Goal: Task Accomplishment & Management: Complete application form

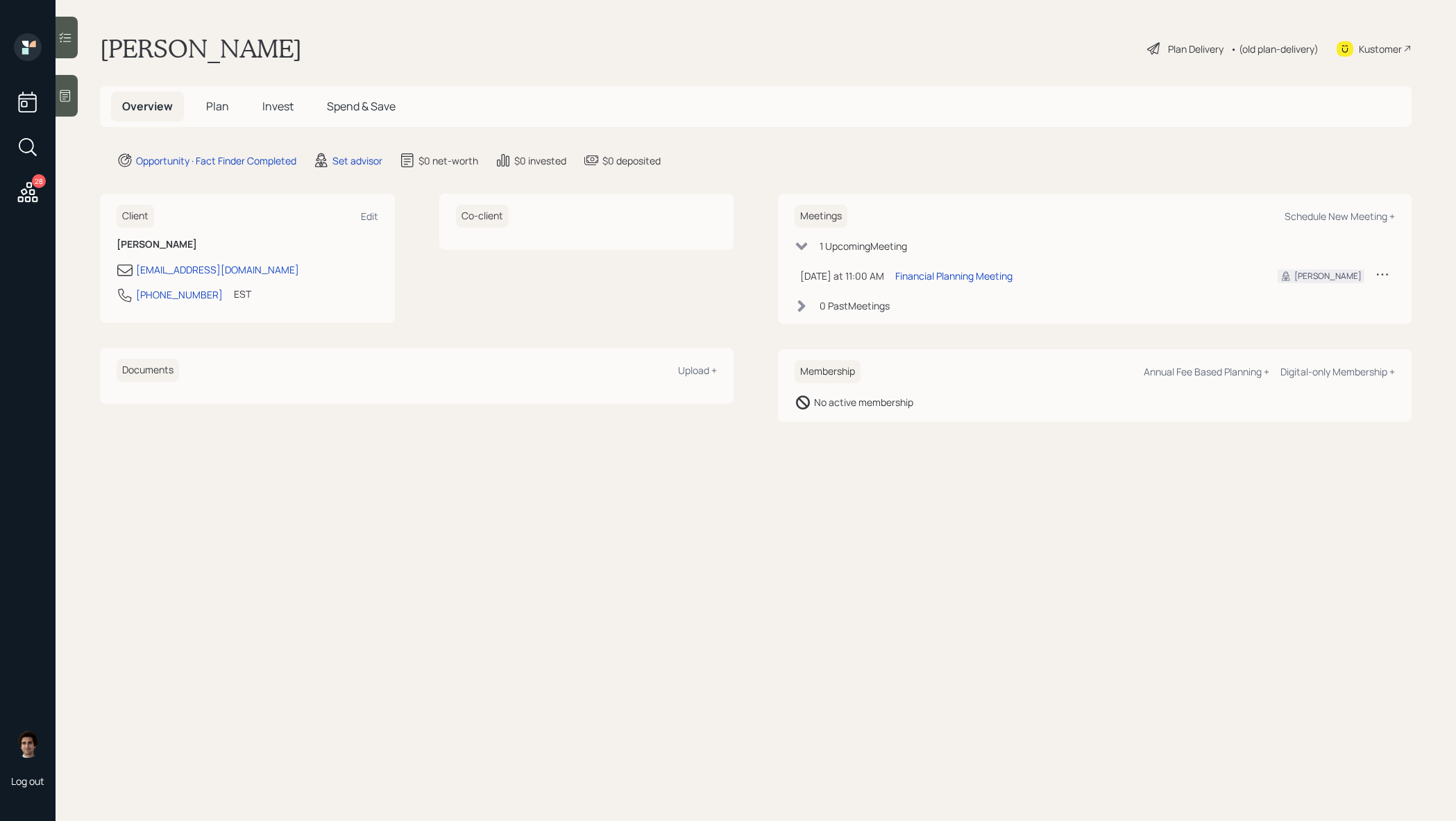
click at [66, 34] on icon at bounding box center [66, 37] width 12 height 10
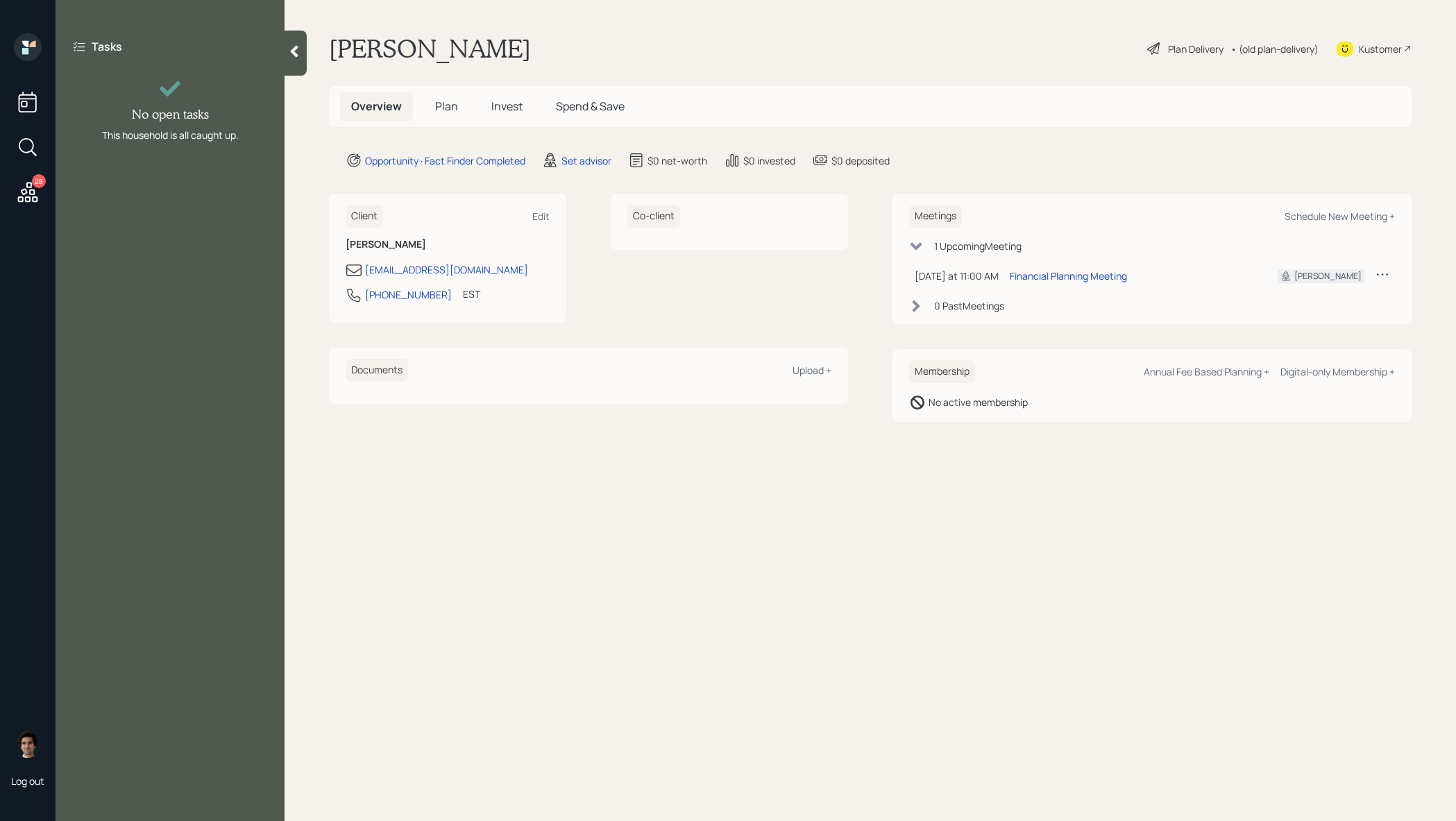
click at [313, 51] on main "Roslyn Parker Plan Delivery • (old plan-delivery) Kustomer Overview Plan Invest…" at bounding box center [870, 410] width 1172 height 821
click at [293, 60] on div at bounding box center [296, 53] width 22 height 45
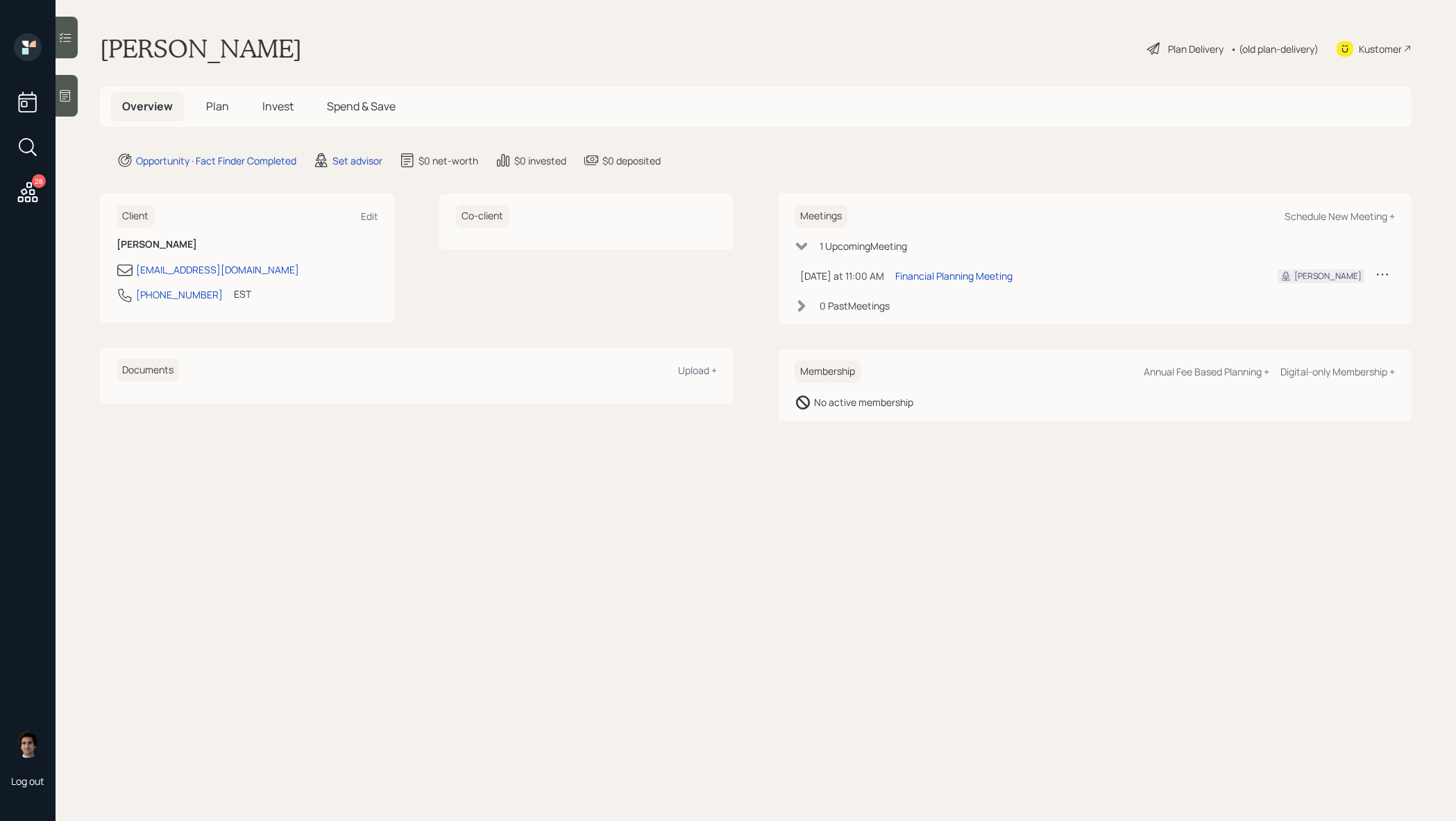
click at [65, 89] on icon at bounding box center [65, 96] width 14 height 14
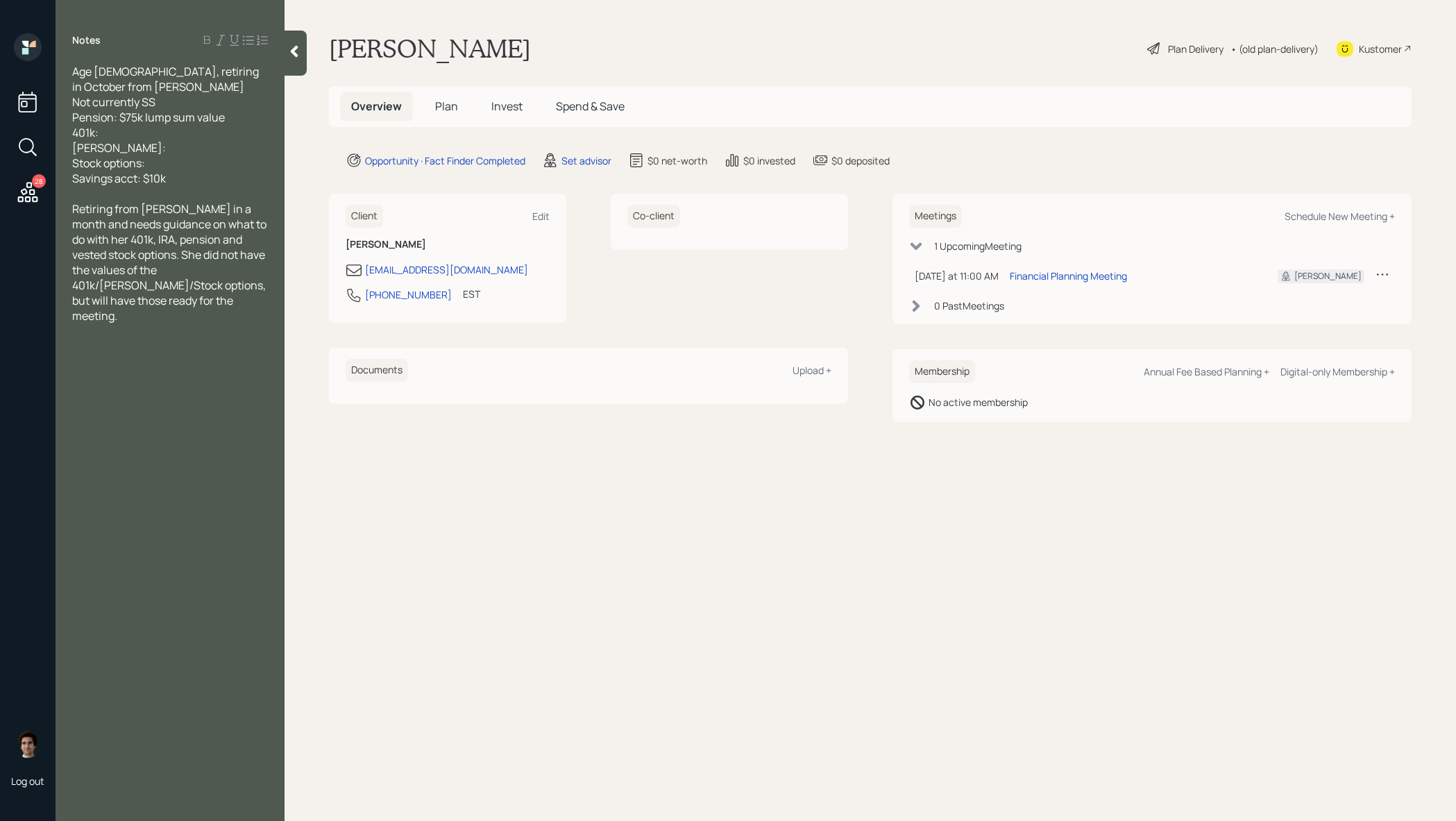
click at [123, 339] on div at bounding box center [170, 347] width 196 height 15
click at [591, 156] on div "Set advisor" at bounding box center [586, 160] width 50 height 14
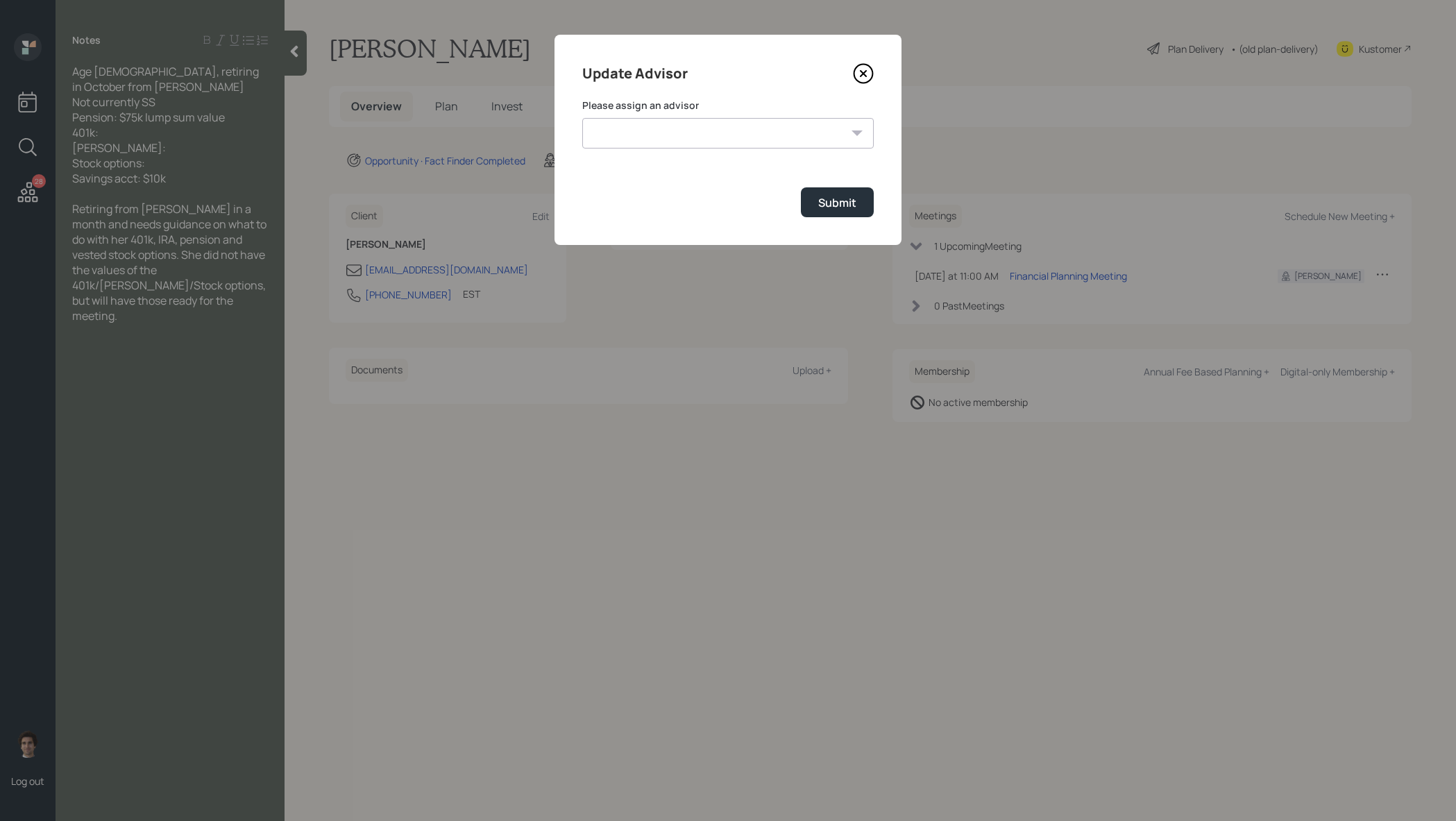
click at [761, 132] on select "James DiStasi Robby Grisanti Jonah Coleman Tyler End Treva Nostdahl Eric Schwar…" at bounding box center [728, 133] width 292 height 31
select select "59554aeb-d739-4552-90b9-0d27d70b4bf7"
click at [582, 118] on select "James DiStasi Robby Grisanti Jonah Coleman Tyler End Treva Nostdahl Eric Schwar…" at bounding box center [728, 133] width 292 height 31
click at [846, 210] on button "Submit" at bounding box center [836, 202] width 73 height 30
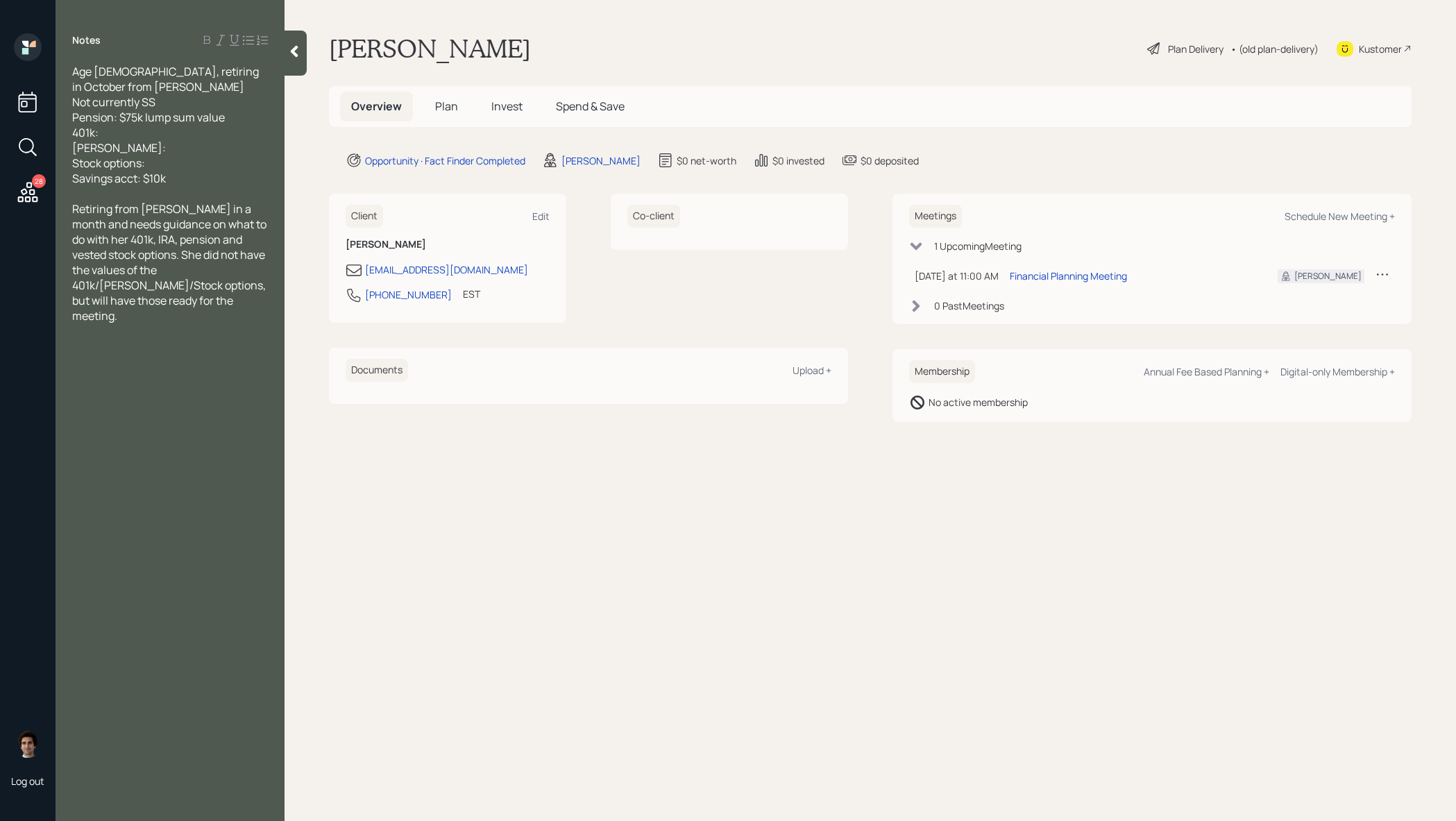
click at [433, 114] on h5 "Plan" at bounding box center [447, 106] width 45 height 30
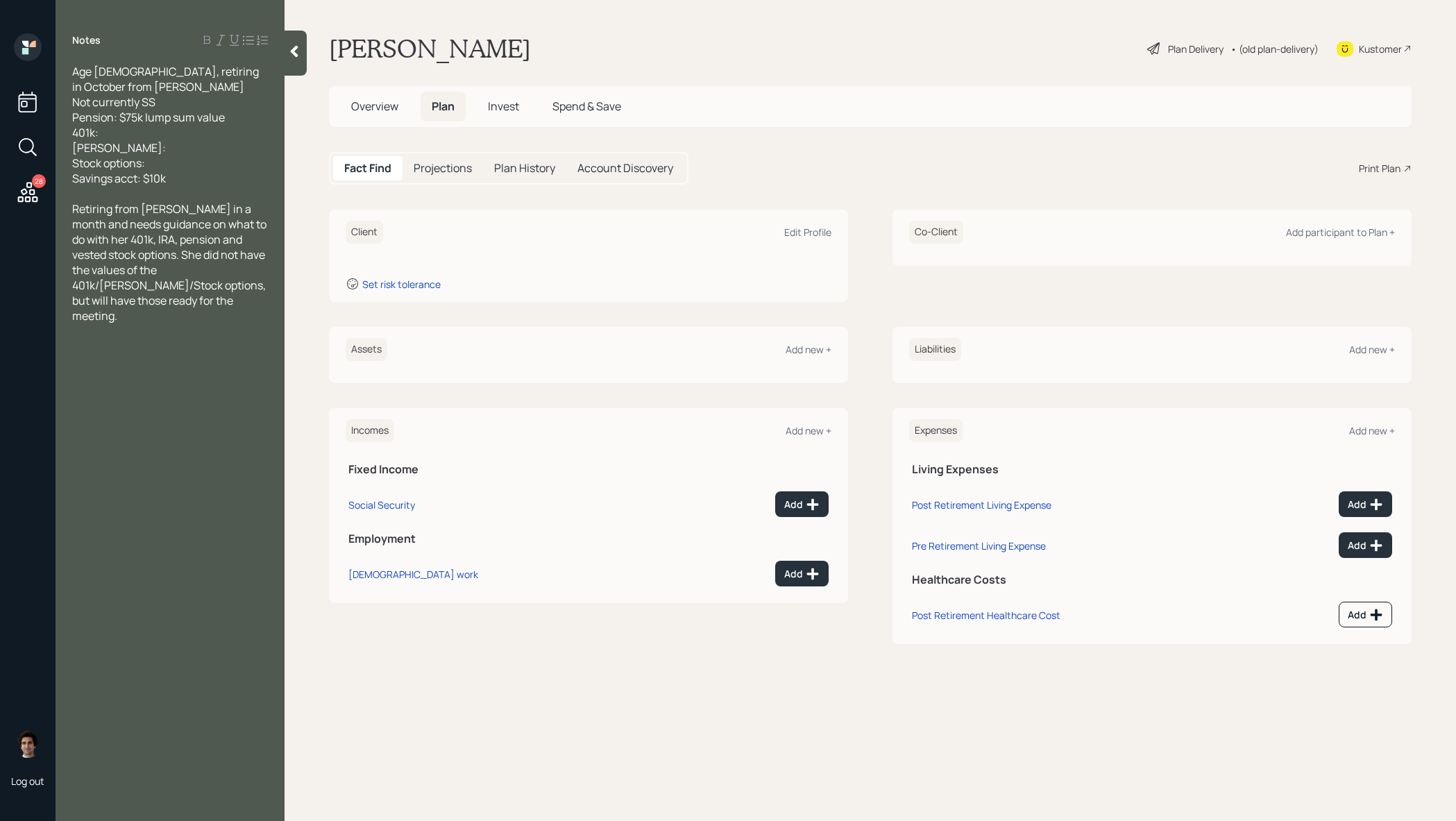
drag, startPoint x: 554, startPoint y: 339, endPoint x: 505, endPoint y: 192, distance: 155.0
click at [552, 335] on div "Assets Add new +" at bounding box center [589, 355] width 519 height 56
click at [387, 89] on div "Overview Plan Invest Spend & Save" at bounding box center [870, 106] width 1083 height 41
click at [388, 91] on h5 "Overview" at bounding box center [374, 106] width 70 height 30
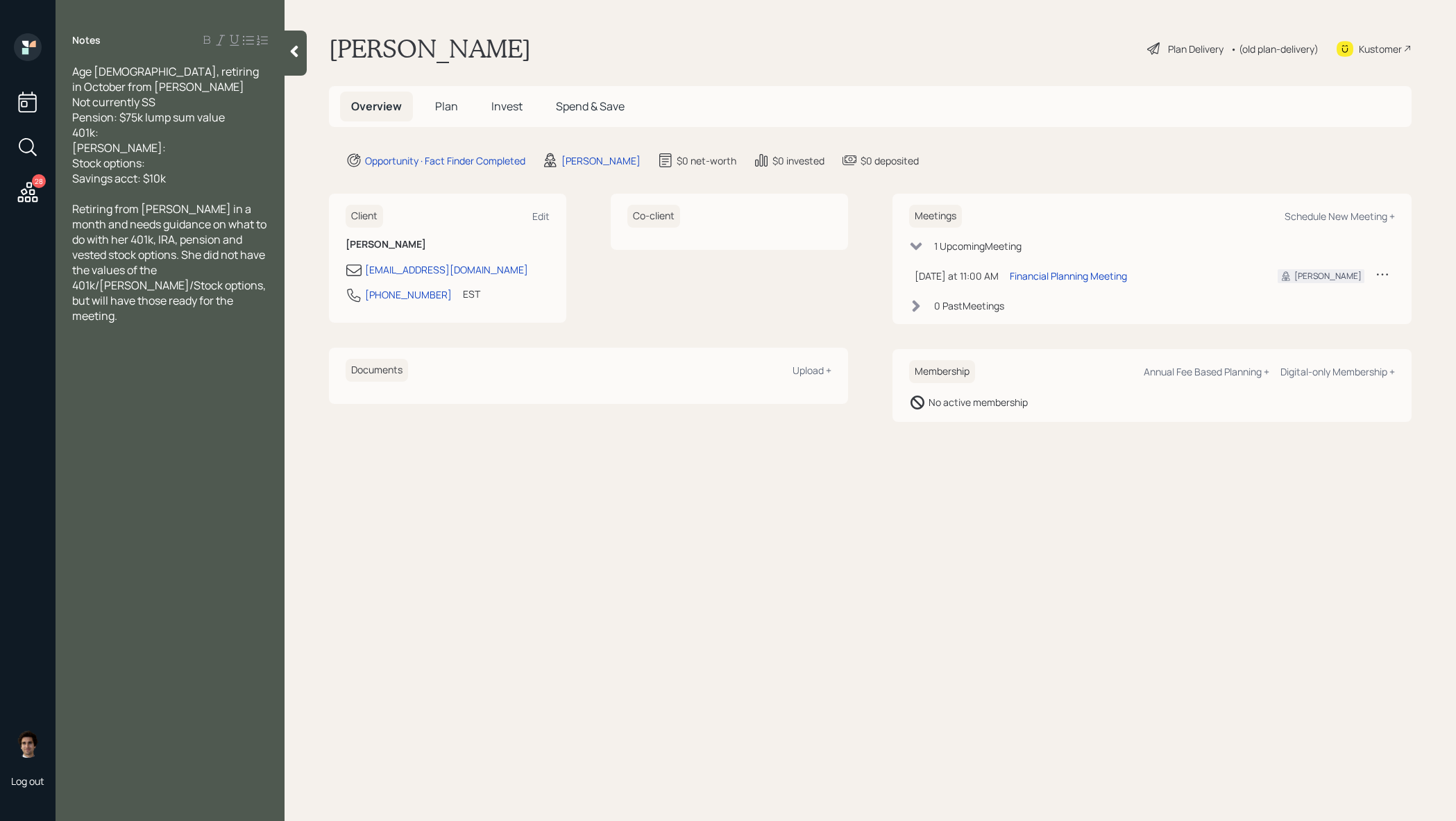
click at [381, 112] on span "Overview" at bounding box center [376, 106] width 51 height 15
click at [539, 216] on div "Edit" at bounding box center [540, 216] width 17 height 13
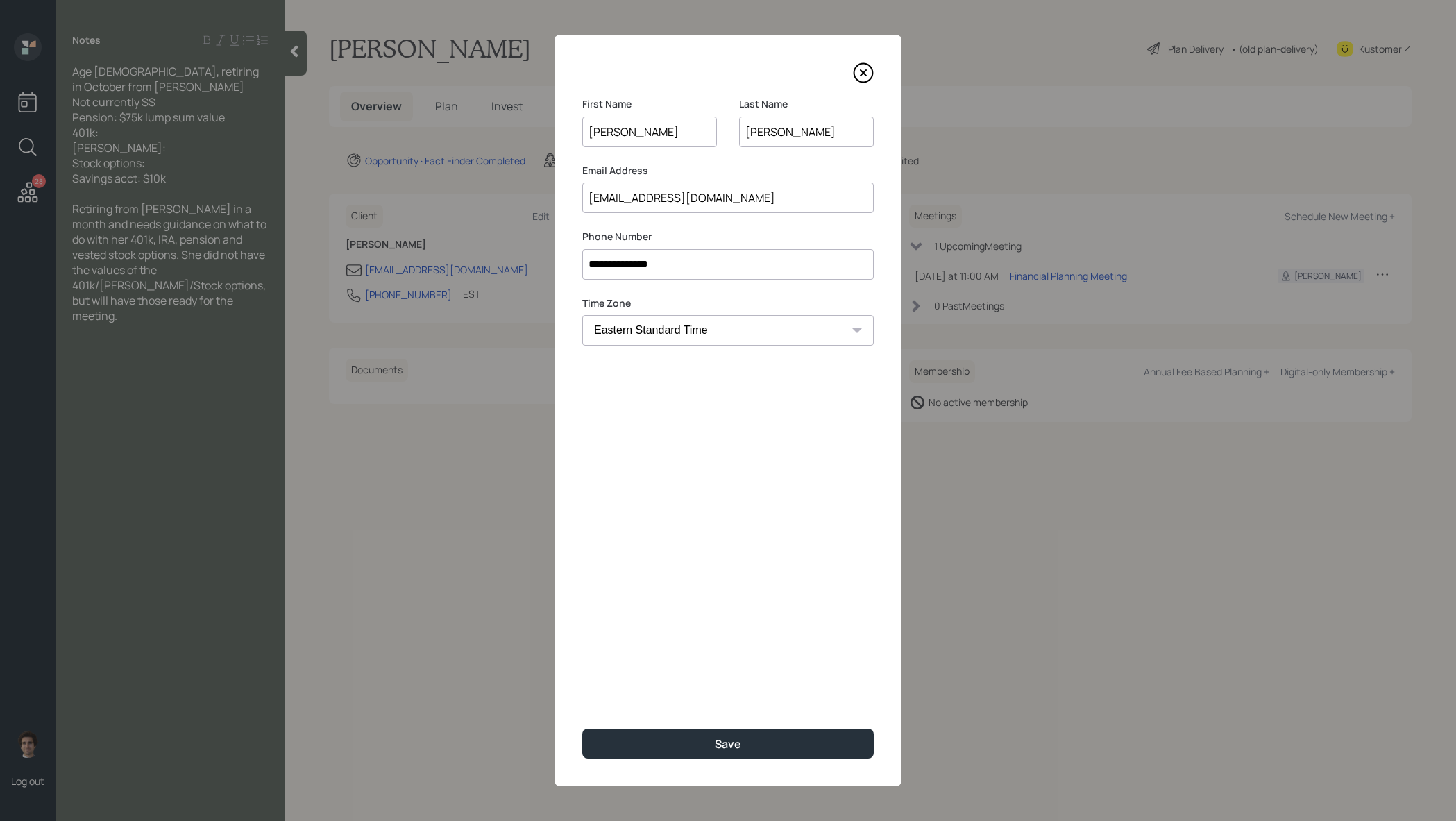
click at [856, 66] on icon at bounding box center [863, 73] width 21 height 21
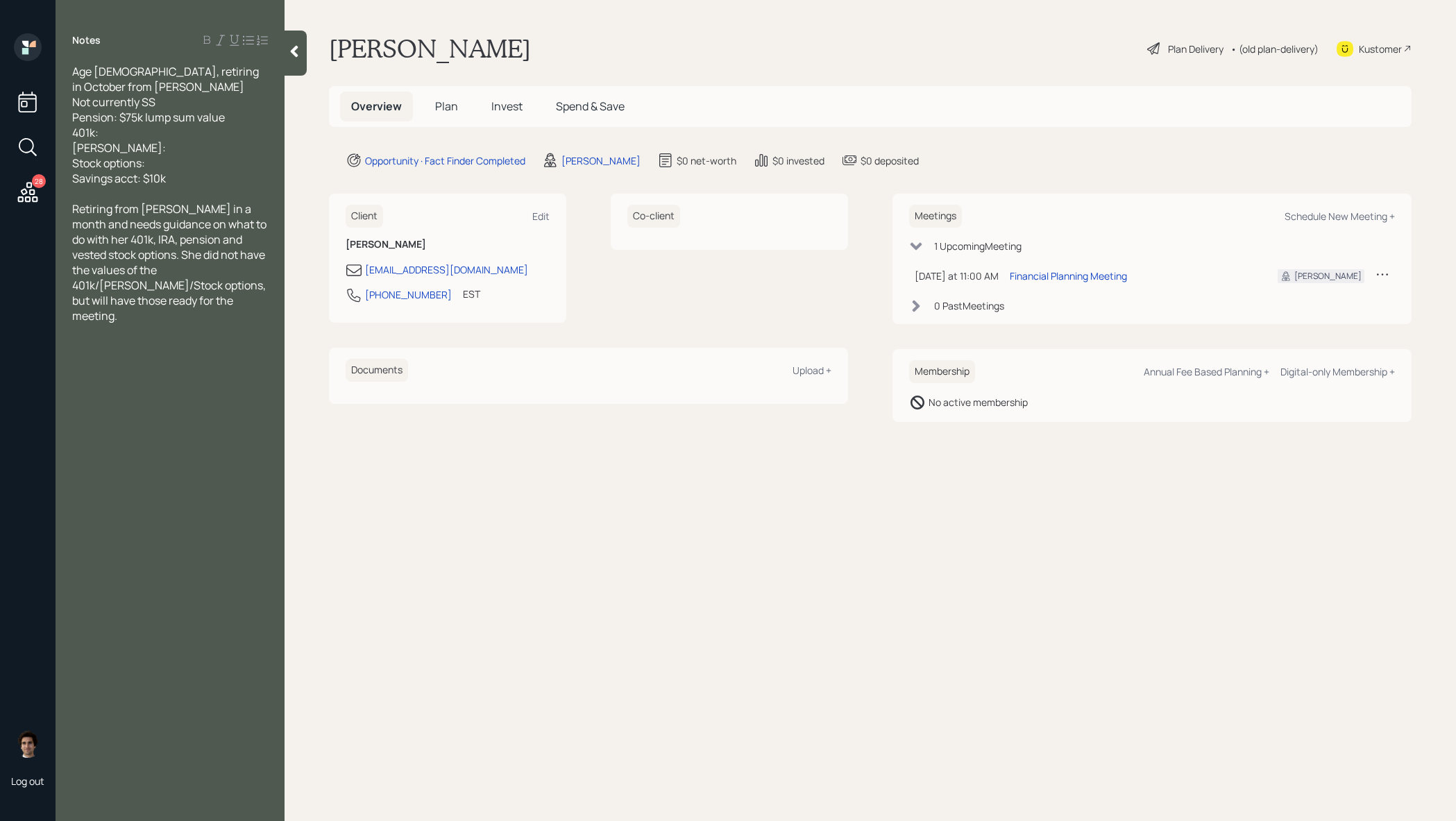
click at [451, 116] on h5 "Plan" at bounding box center [447, 106] width 45 height 30
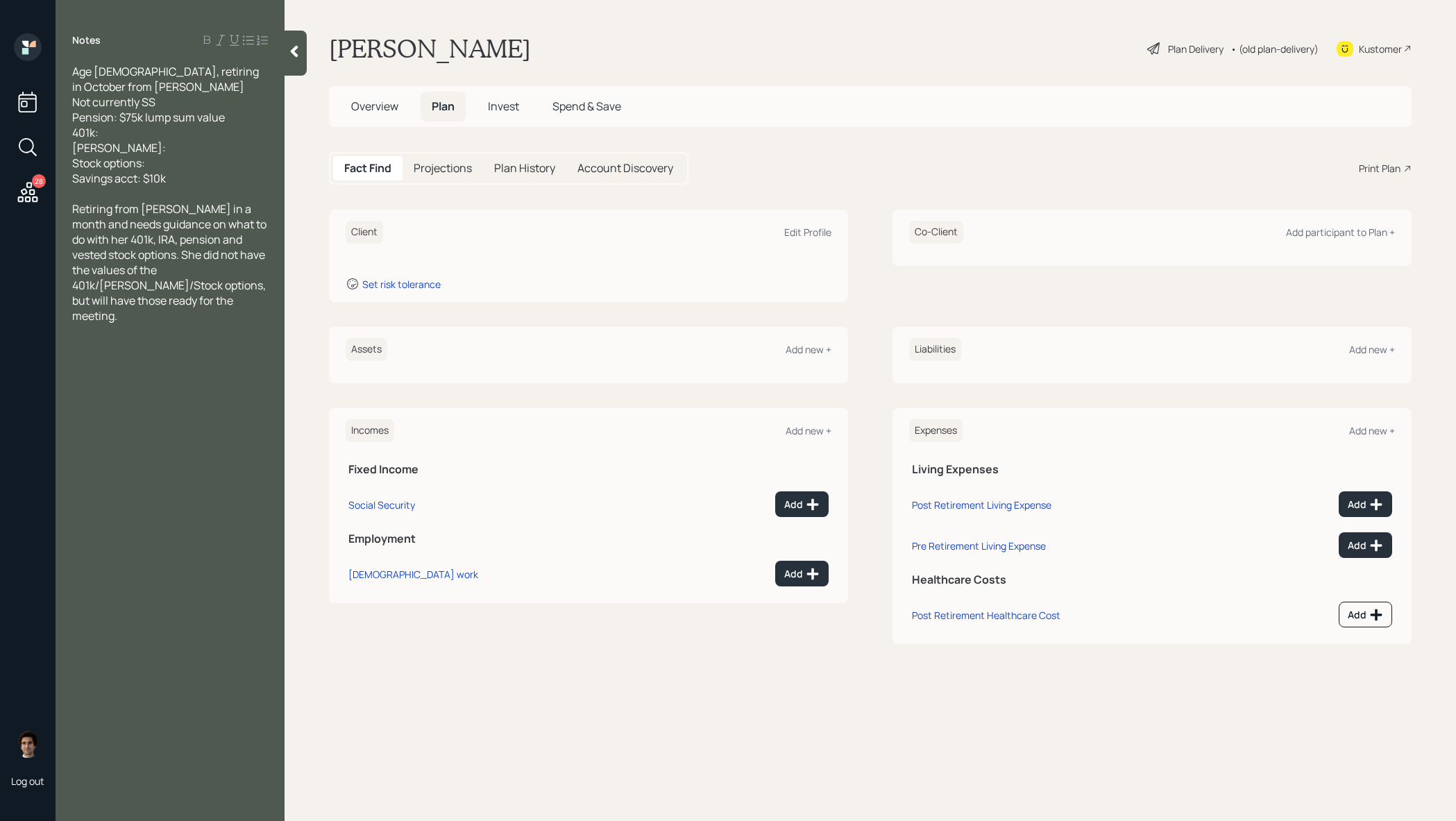
click at [817, 240] on div "Client Edit Profile" at bounding box center [588, 232] width 486 height 23
click at [816, 231] on div "Edit Profile" at bounding box center [807, 232] width 47 height 13
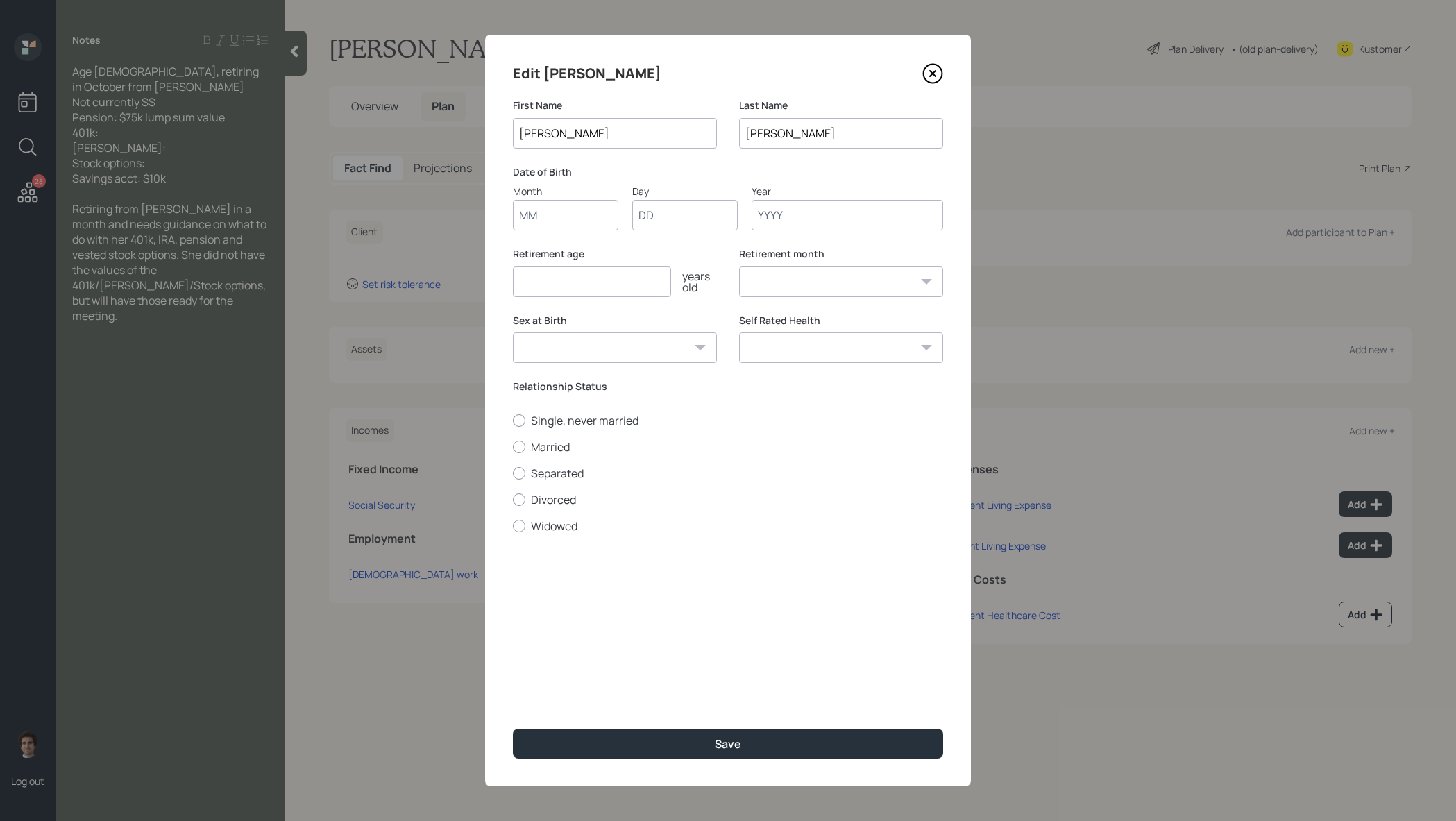
click at [591, 219] on input "Month" at bounding box center [565, 215] width 105 height 31
type input "08"
type input "10"
type input "1957"
select select "8"
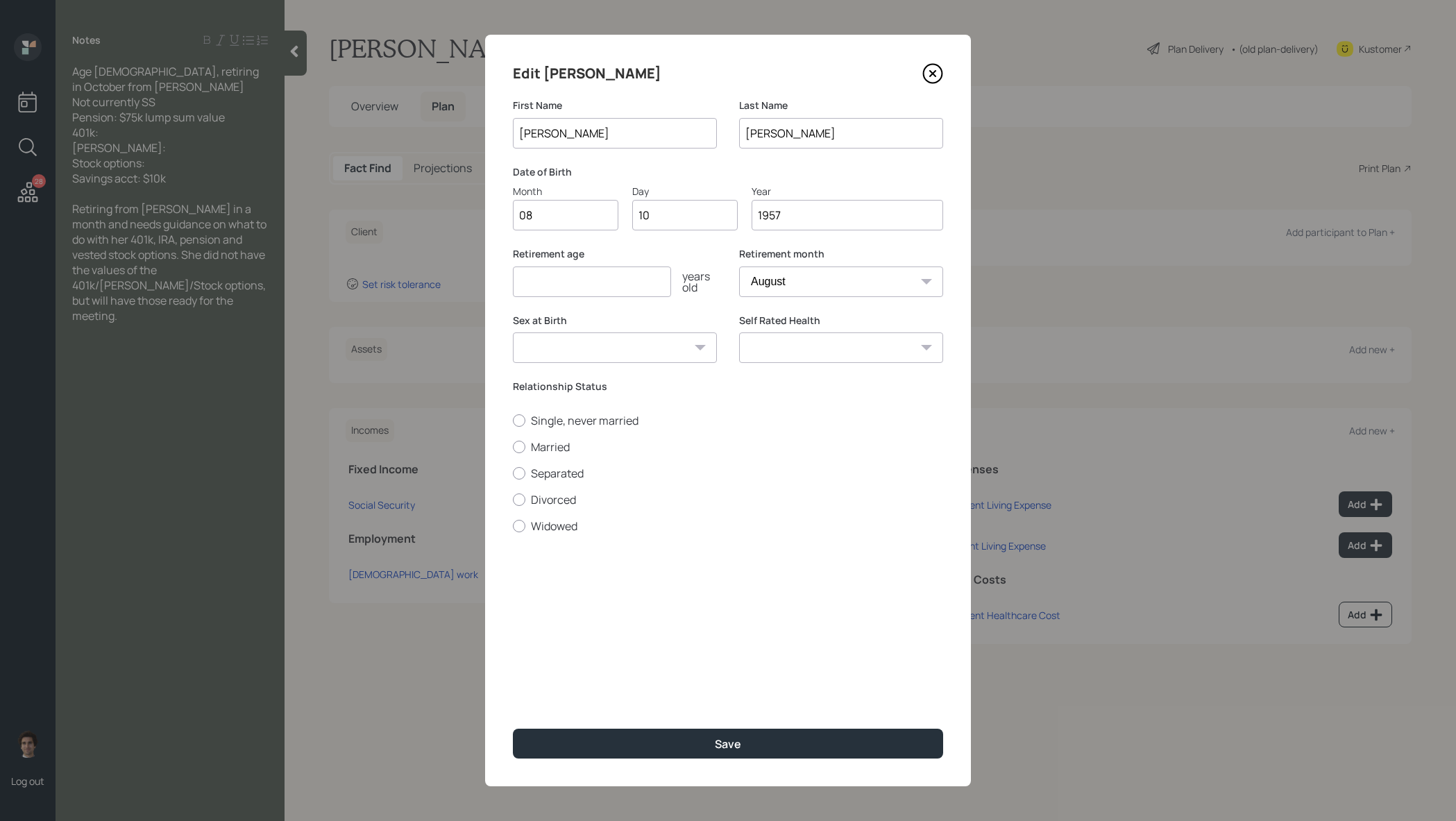
type input "1957"
click at [613, 290] on input "number" at bounding box center [591, 281] width 158 height 31
type input "67"
click at [623, 352] on select "Male Female Other / Prefer not to say" at bounding box center [614, 347] width 204 height 31
select select "female"
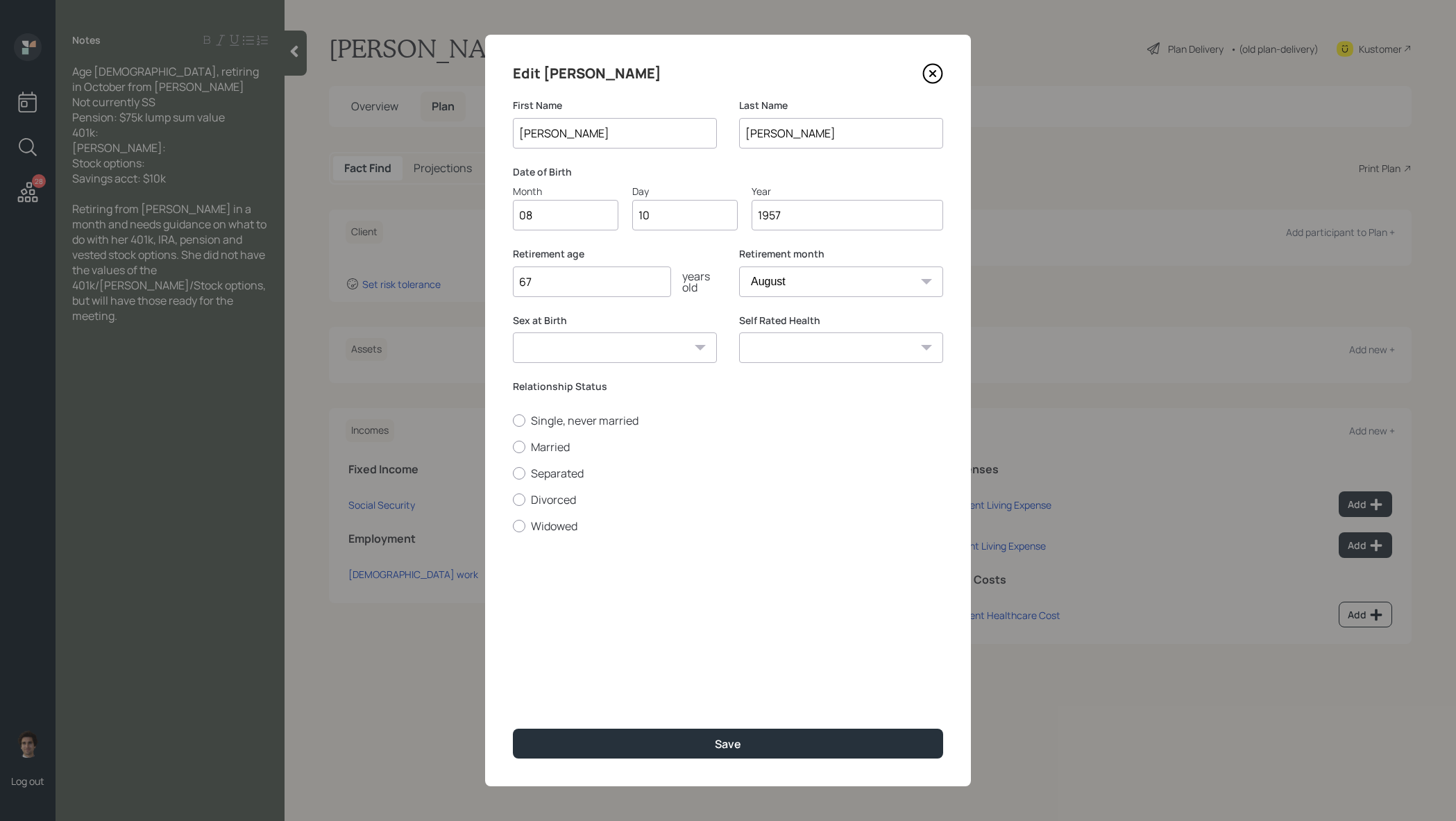
click at [513, 332] on select "Male Female Other / Prefer not to say" at bounding box center [614, 347] width 204 height 31
click at [820, 298] on div "Retirement month January February March April May June July August September Oc…" at bounding box center [841, 280] width 204 height 67
click at [820, 281] on select "January February March April May June July August September October November De…" at bounding box center [841, 281] width 204 height 31
select select "10"
click at [739, 266] on select "January February March April May June July August September October November De…" at bounding box center [841, 281] width 204 height 31
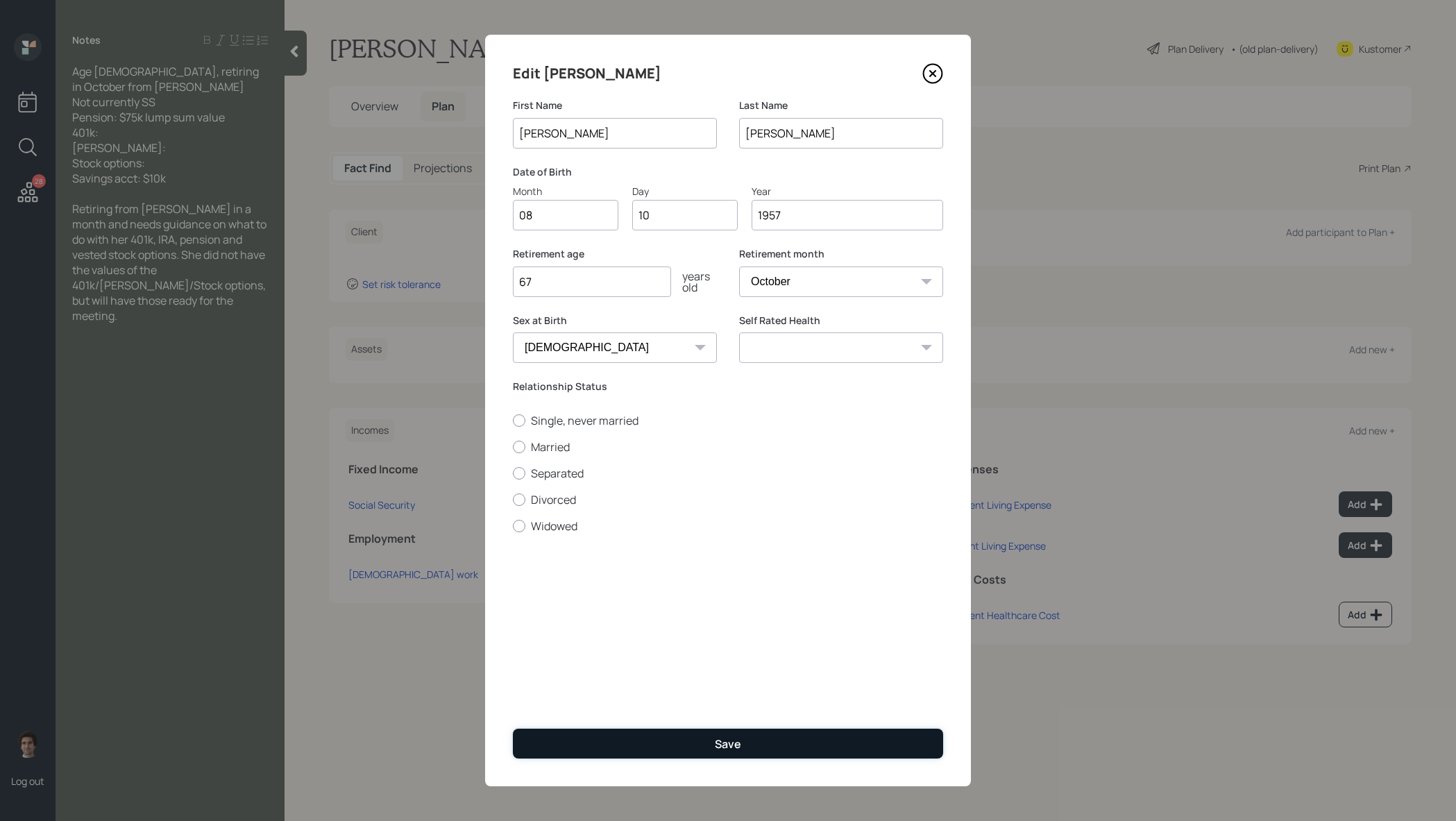
click at [691, 738] on button "Save" at bounding box center [727, 744] width 430 height 30
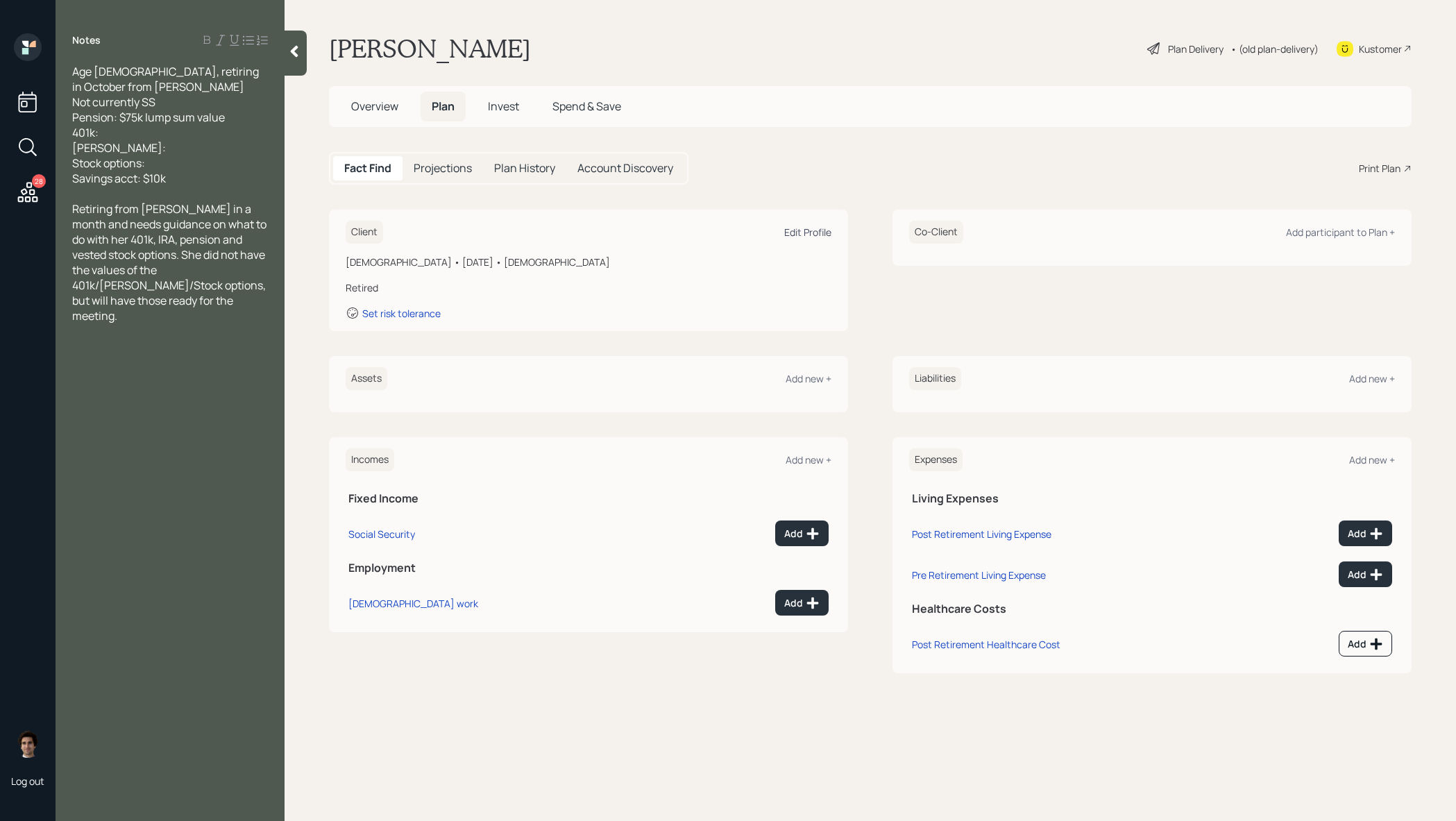
click at [797, 234] on div "Edit Profile" at bounding box center [807, 232] width 47 height 13
select select "10"
select select "female"
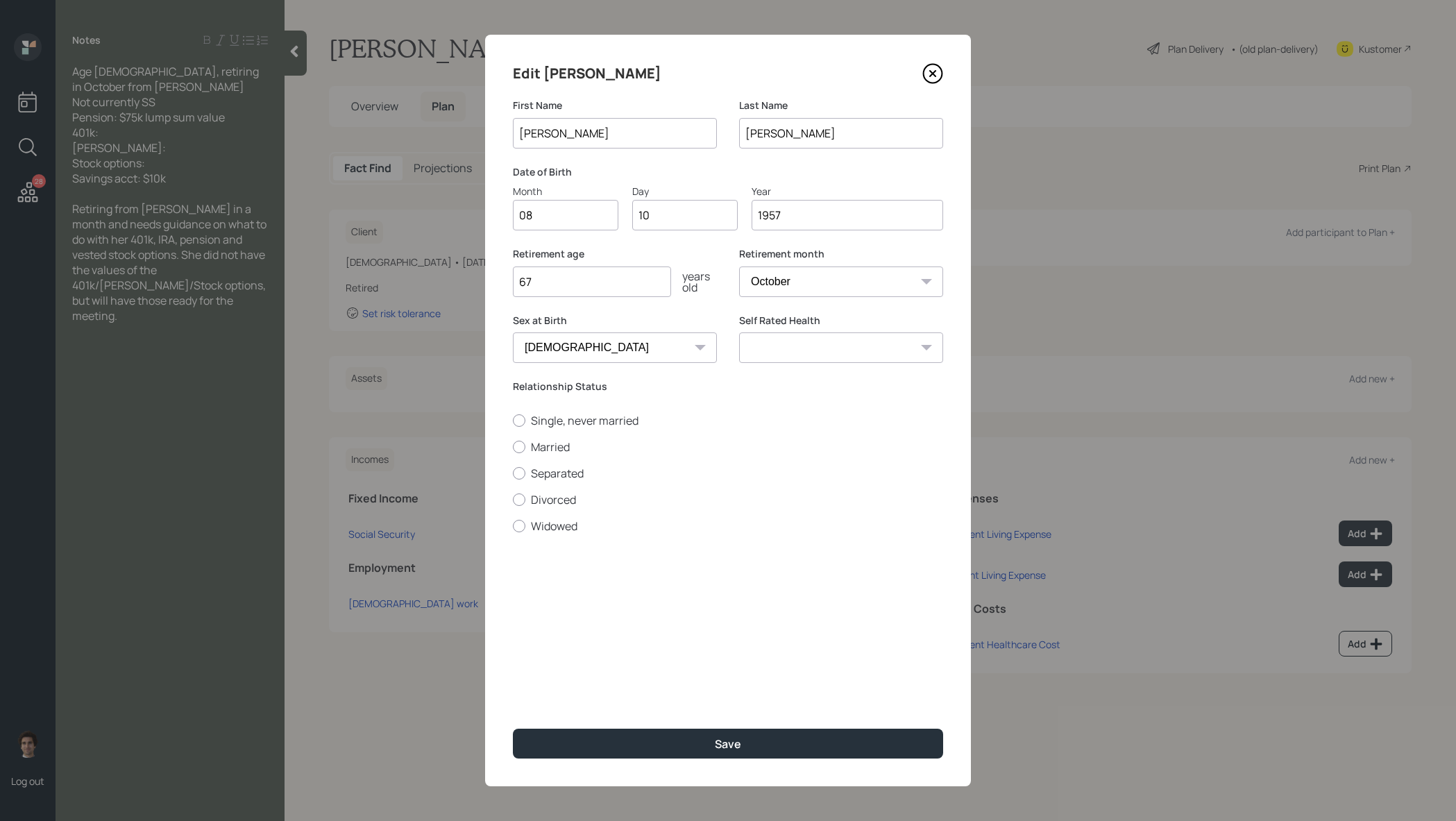
click at [557, 302] on div "Retirement age 67 years old" at bounding box center [614, 280] width 204 height 67
click at [566, 282] on input "67" at bounding box center [591, 281] width 158 height 31
type input "68"
click at [513, 729] on button "Save" at bounding box center [727, 744] width 430 height 30
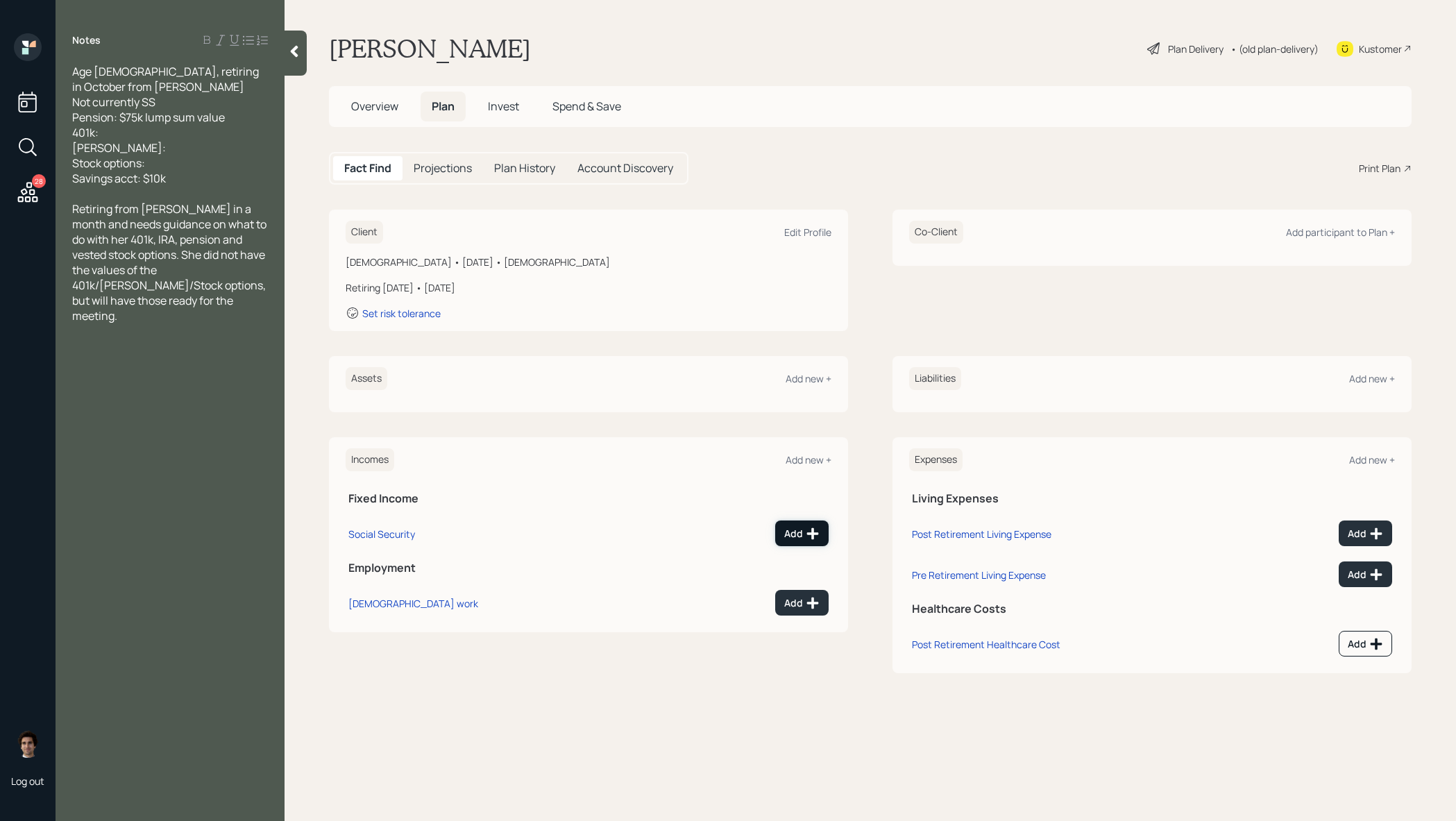
click at [816, 529] on icon at bounding box center [813, 534] width 14 height 14
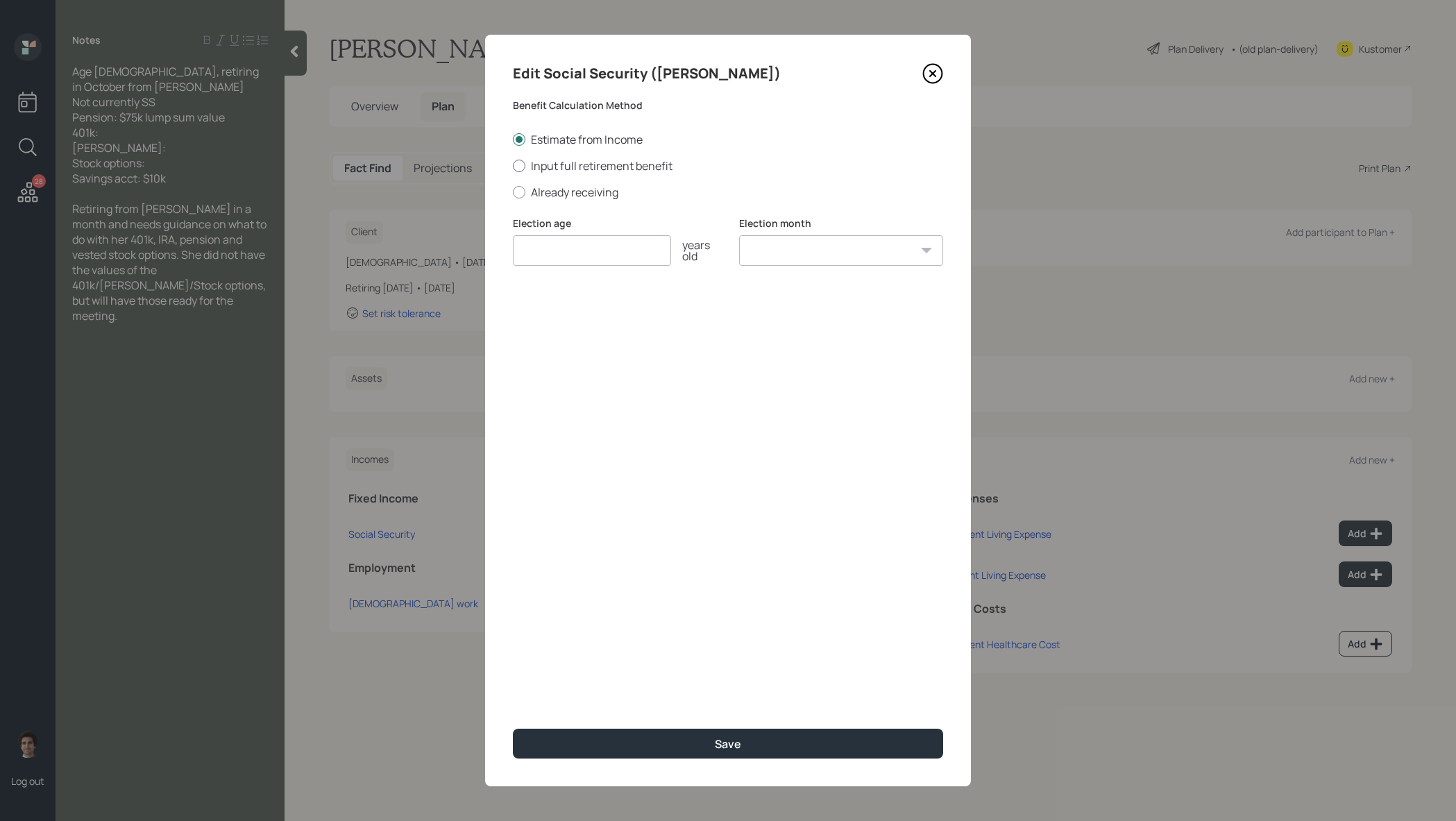
click at [563, 169] on label "Input full retirement benefit" at bounding box center [727, 165] width 430 height 15
click at [513, 166] on input "Input full retirement benefit" at bounding box center [512, 165] width 1 height 1
radio input "true"
click at [623, 320] on input "$" at bounding box center [727, 317] width 430 height 31
click at [914, 70] on div "Edit Social Security (Roslyn)" at bounding box center [727, 73] width 430 height 22
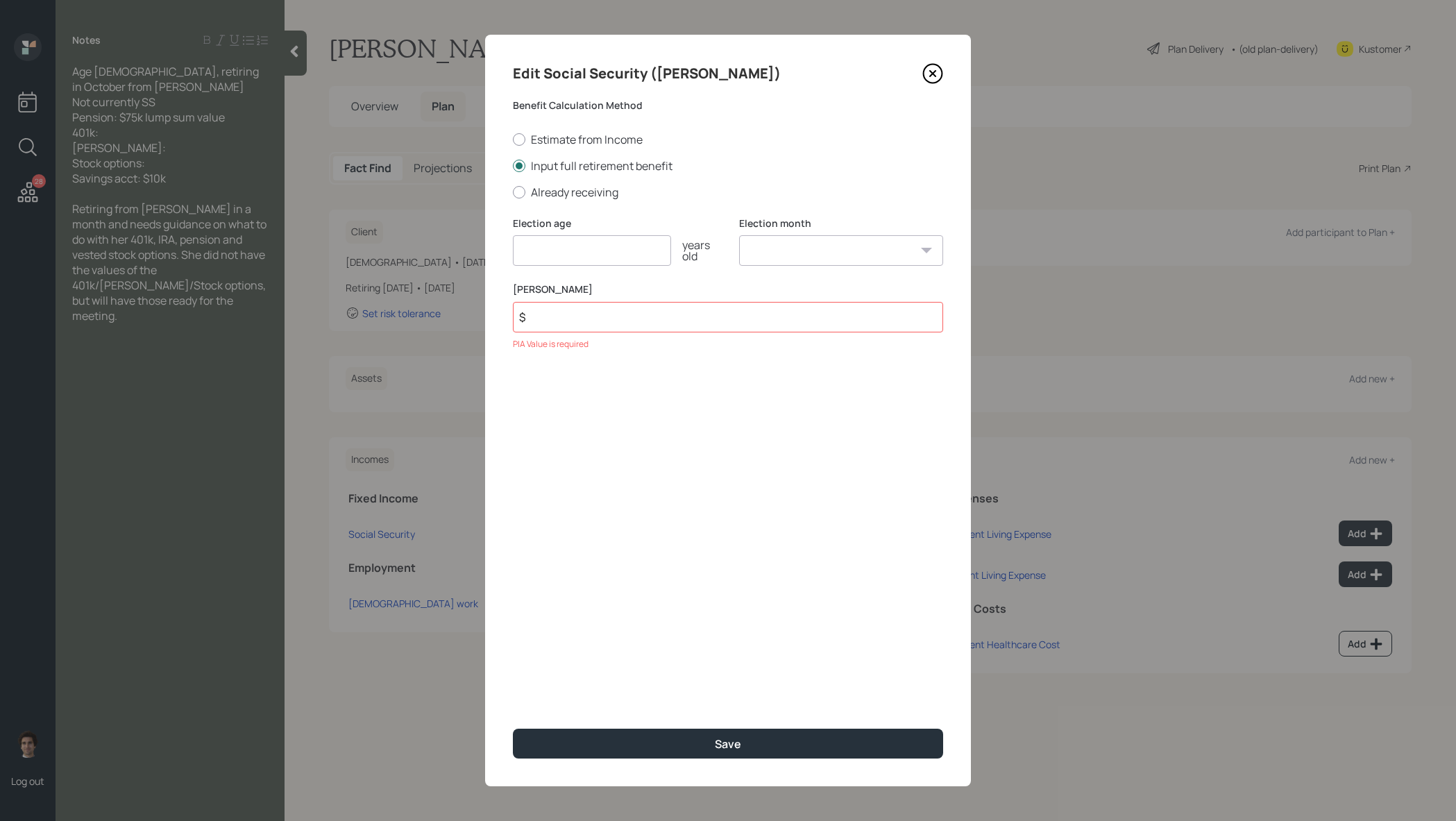
click at [943, 72] on div "Edit Social Security (Roslyn) Benefit Calculation Method Estimate from Income I…" at bounding box center [727, 410] width 486 height 751
click at [933, 88] on div "Edit Social Security (Roslyn) Benefit Calculation Method Estimate from Income I…" at bounding box center [727, 410] width 486 height 751
click at [935, 79] on icon at bounding box center [933, 73] width 21 height 21
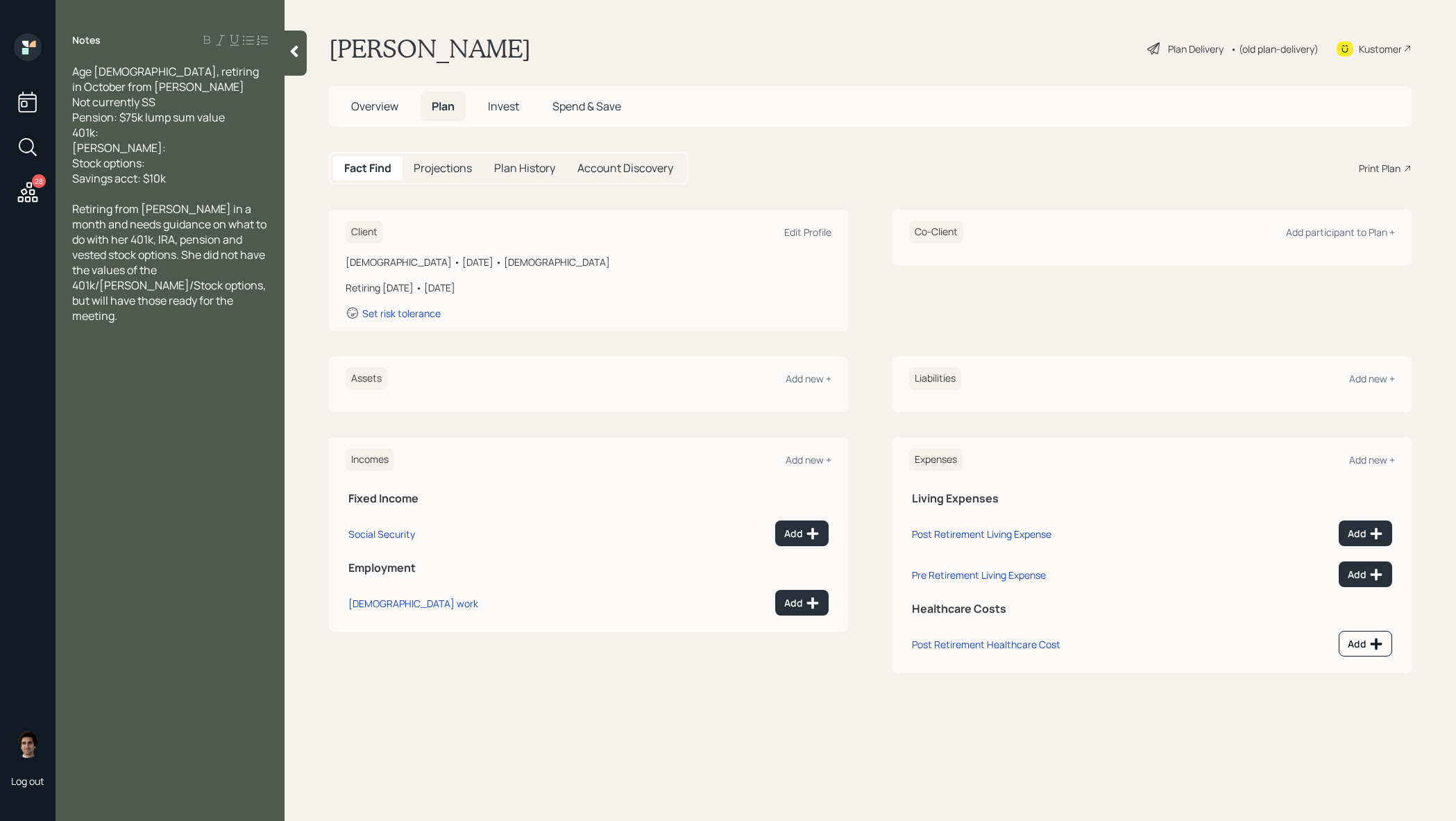
click at [170, 299] on div "Retiring from JP Morgan in a month and needs guidance on what to do with her 40…" at bounding box center [170, 262] width 196 height 122
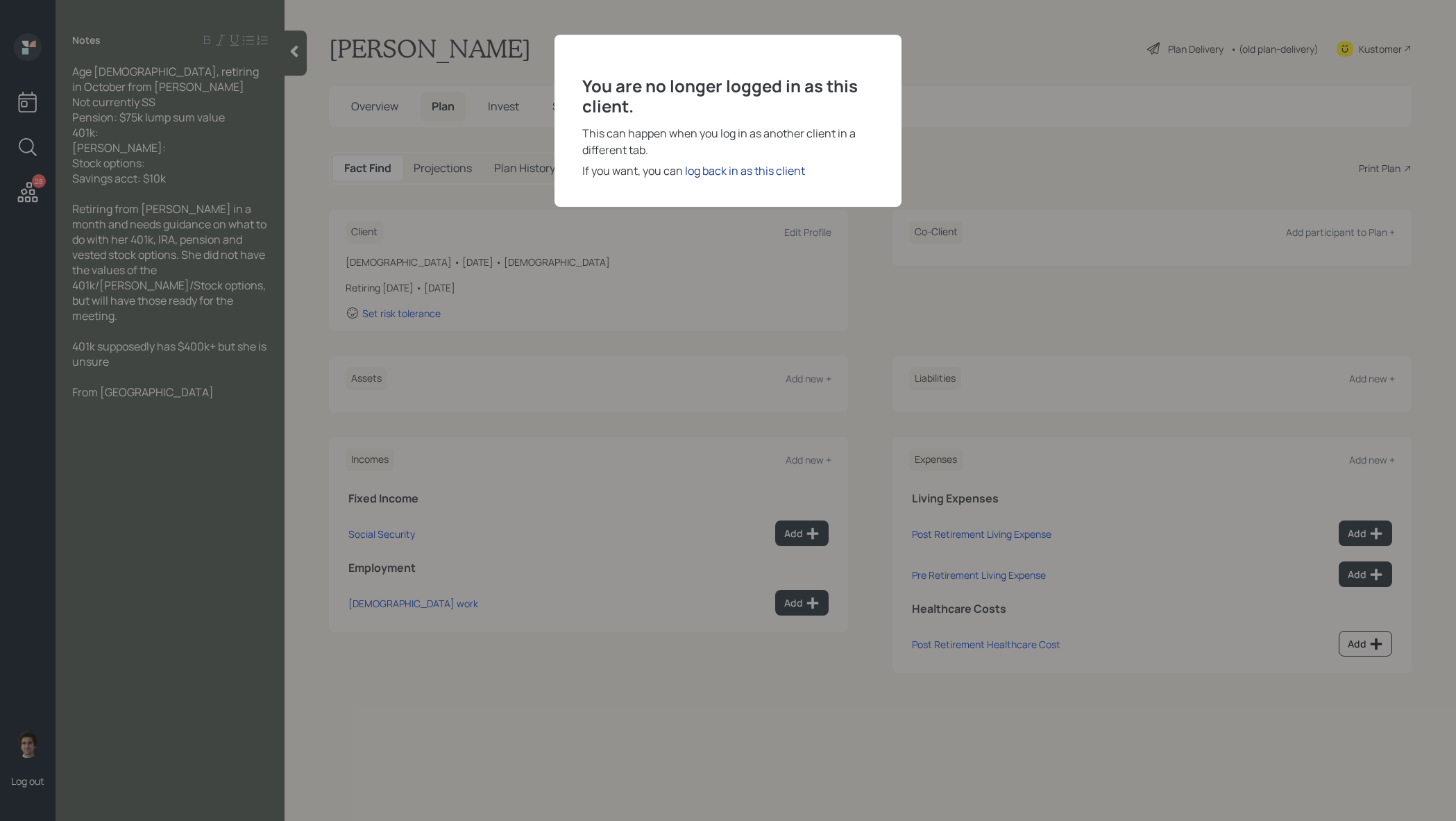
click at [729, 176] on div "log back in as this client" at bounding box center [744, 171] width 120 height 16
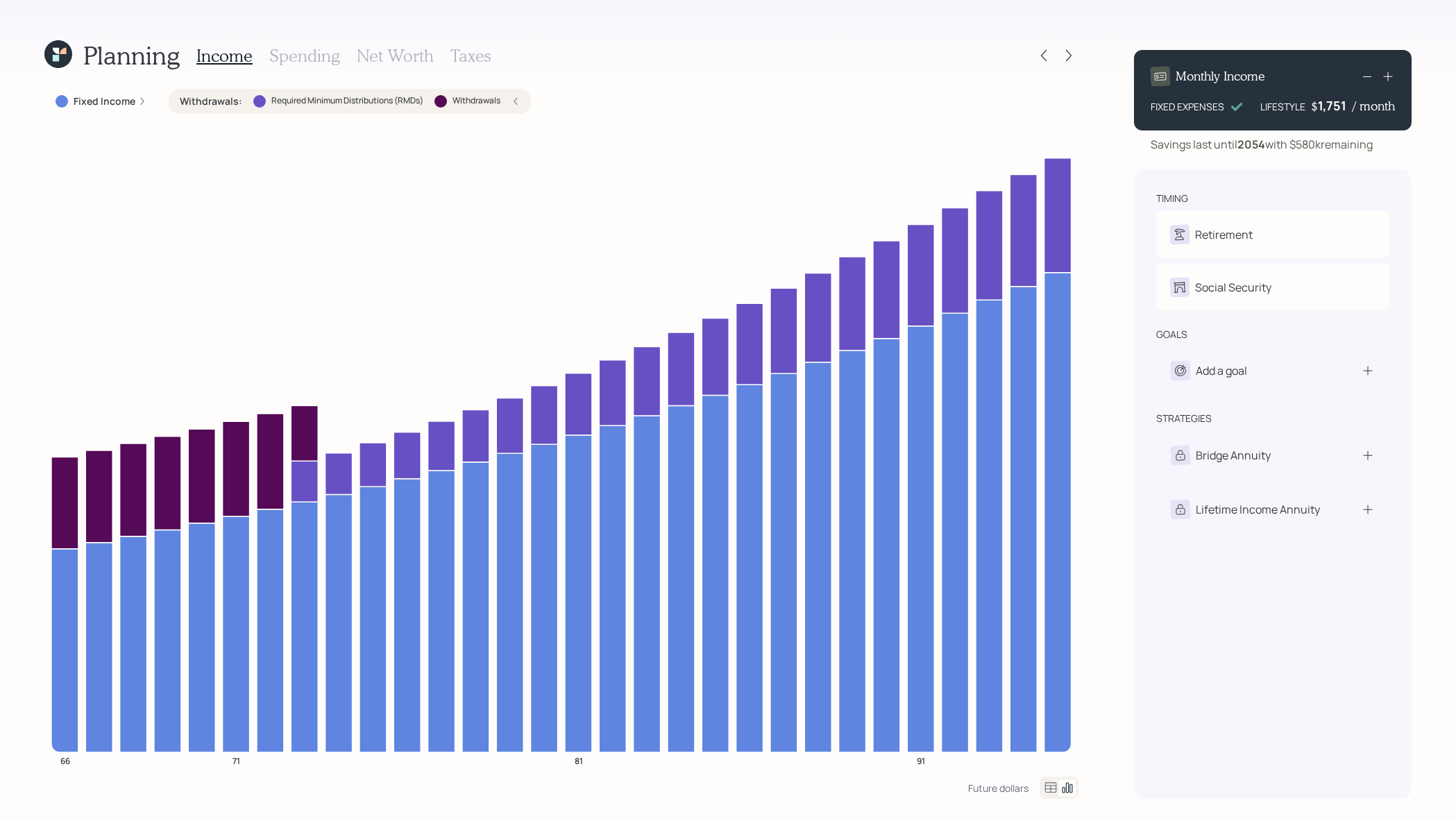
click at [61, 61] on icon at bounding box center [58, 54] width 28 height 28
